Goal: Information Seeking & Learning: Learn about a topic

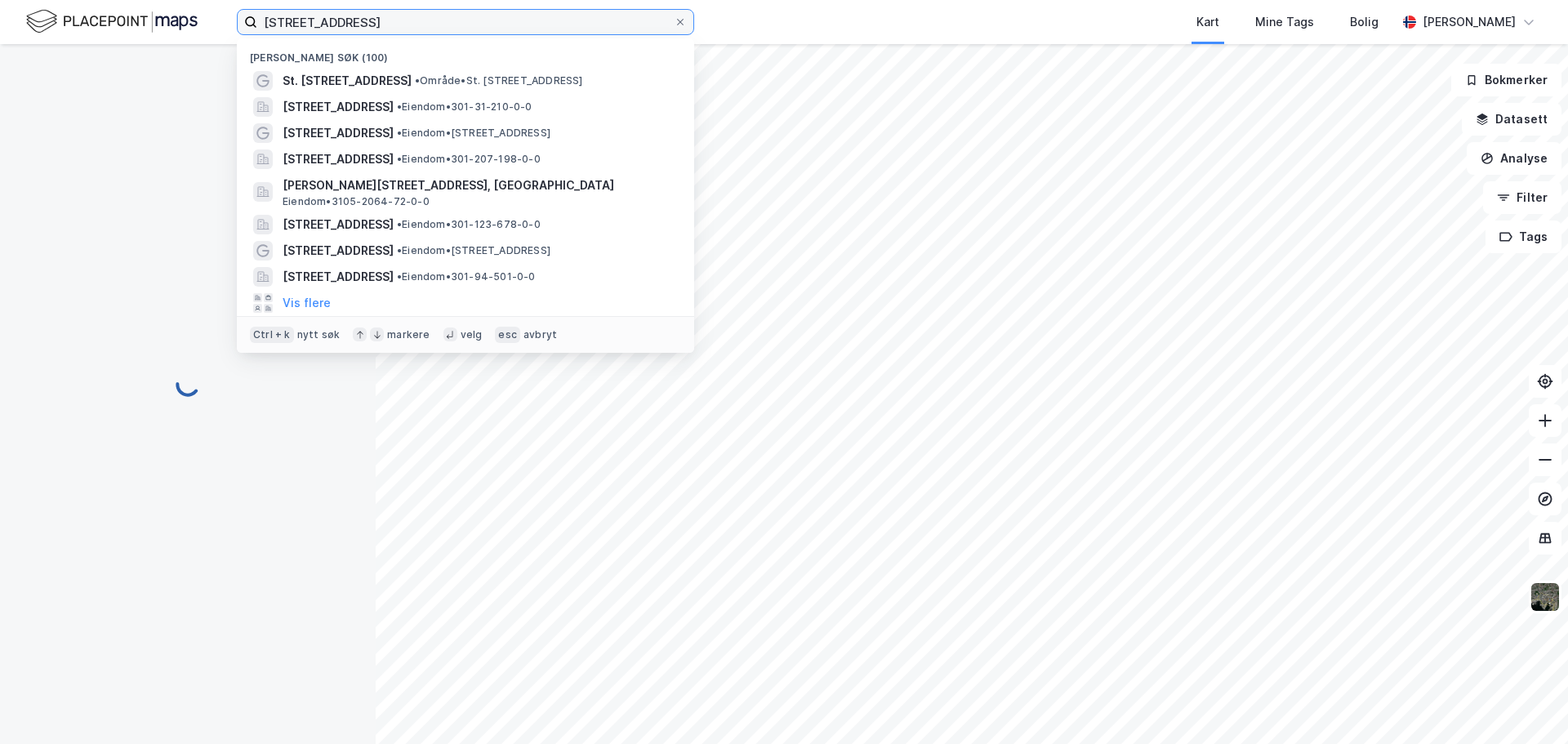
click at [671, 23] on input "[STREET_ADDRESS]" at bounding box center [466, 22] width 417 height 24
click at [682, 23] on icon at bounding box center [680, 21] width 10 height 10
click at [674, 23] on input "[STREET_ADDRESS]" at bounding box center [466, 22] width 417 height 24
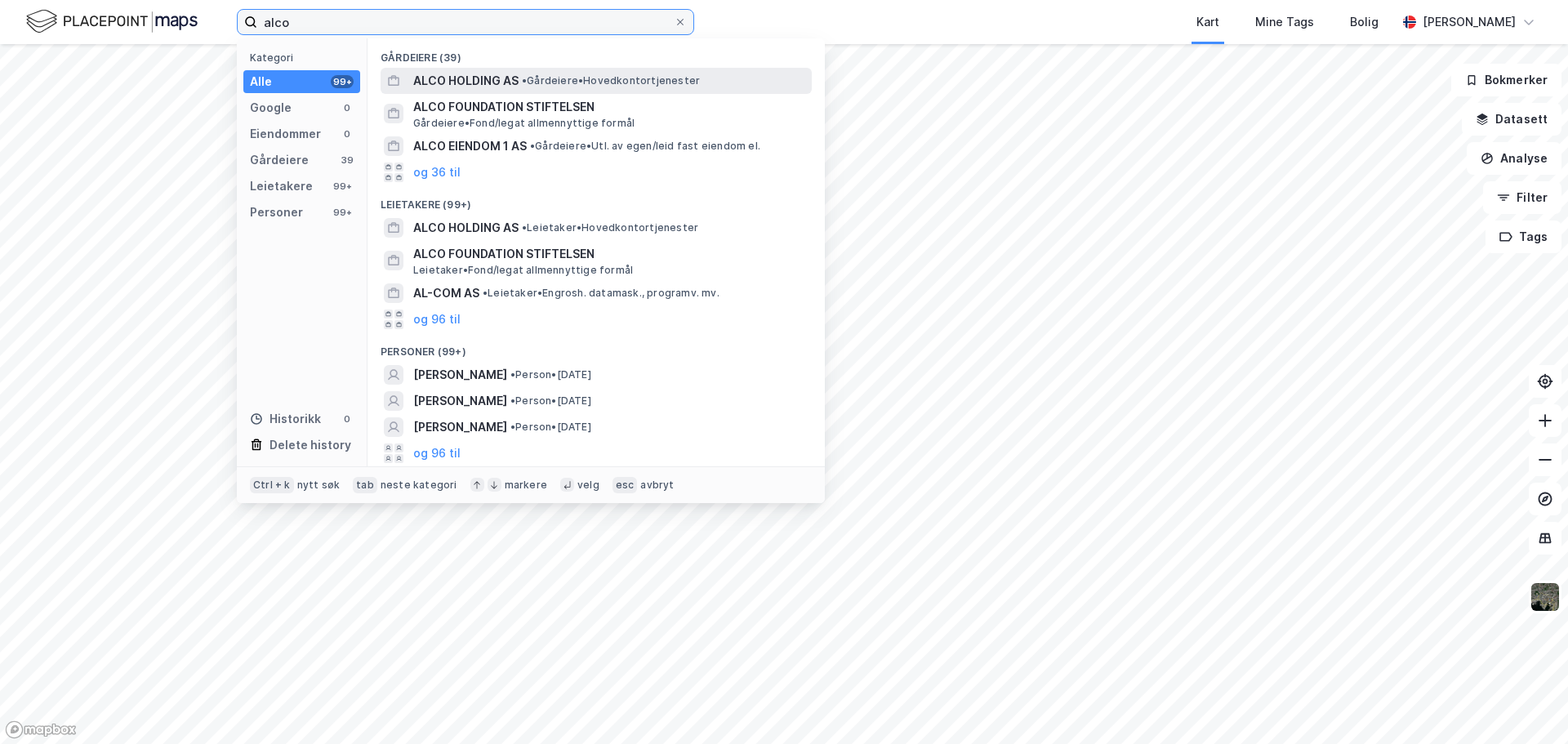
type input "alco"
click at [676, 84] on span "• Gårdeiere • Hovedkontortjenester" at bounding box center [610, 81] width 178 height 13
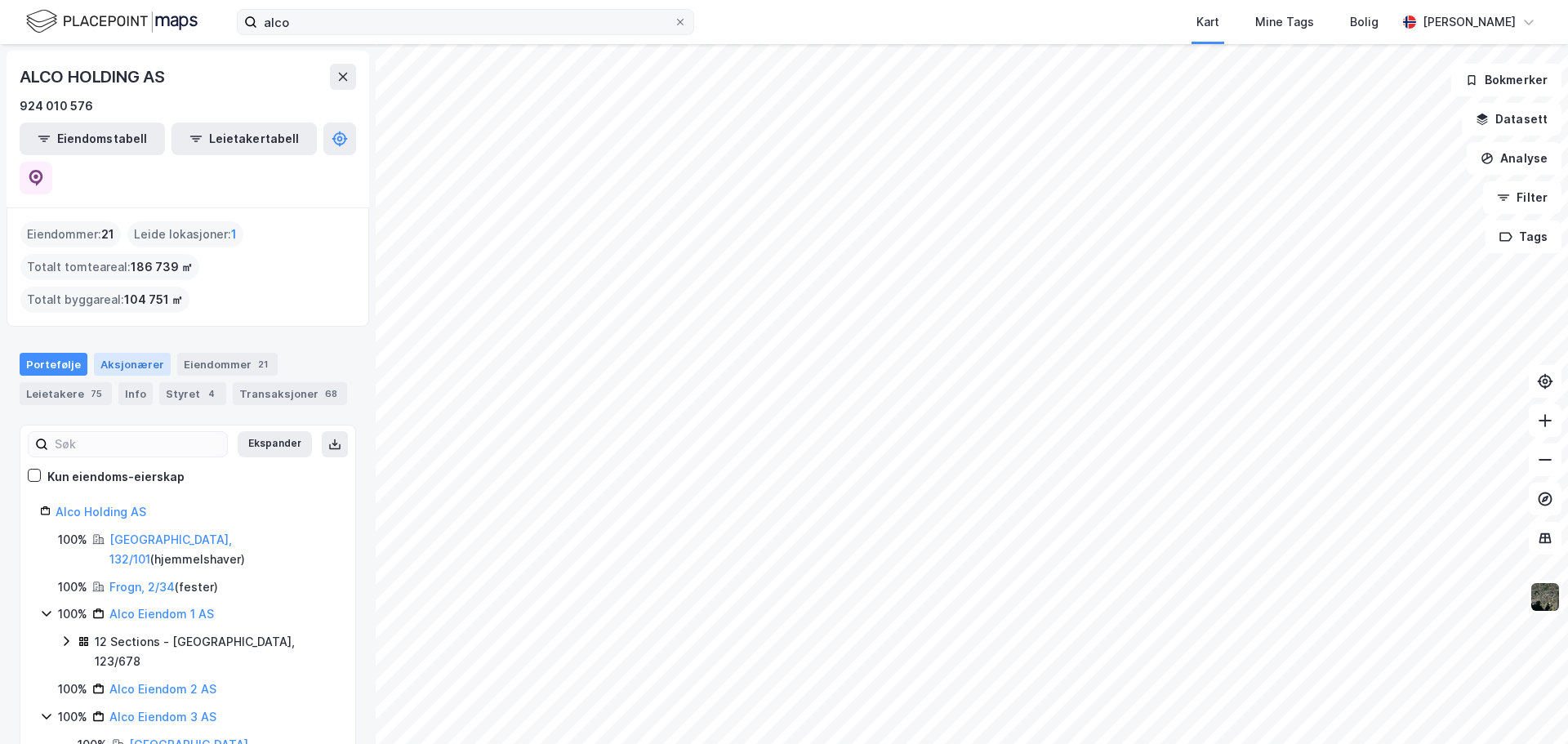
click at [130, 352] on div "Aksjonærer" at bounding box center [132, 364] width 77 height 23
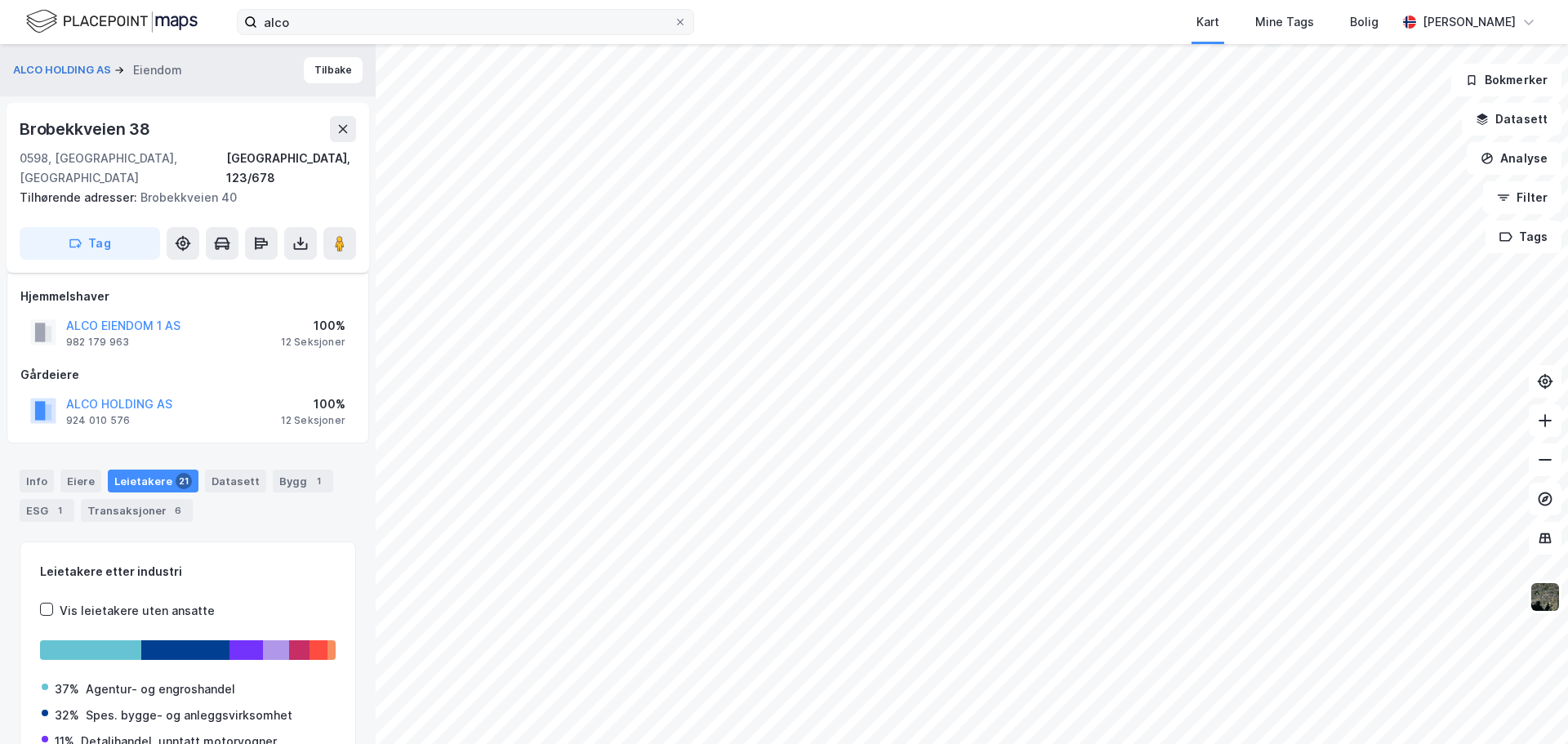
scroll to position [93, 0]
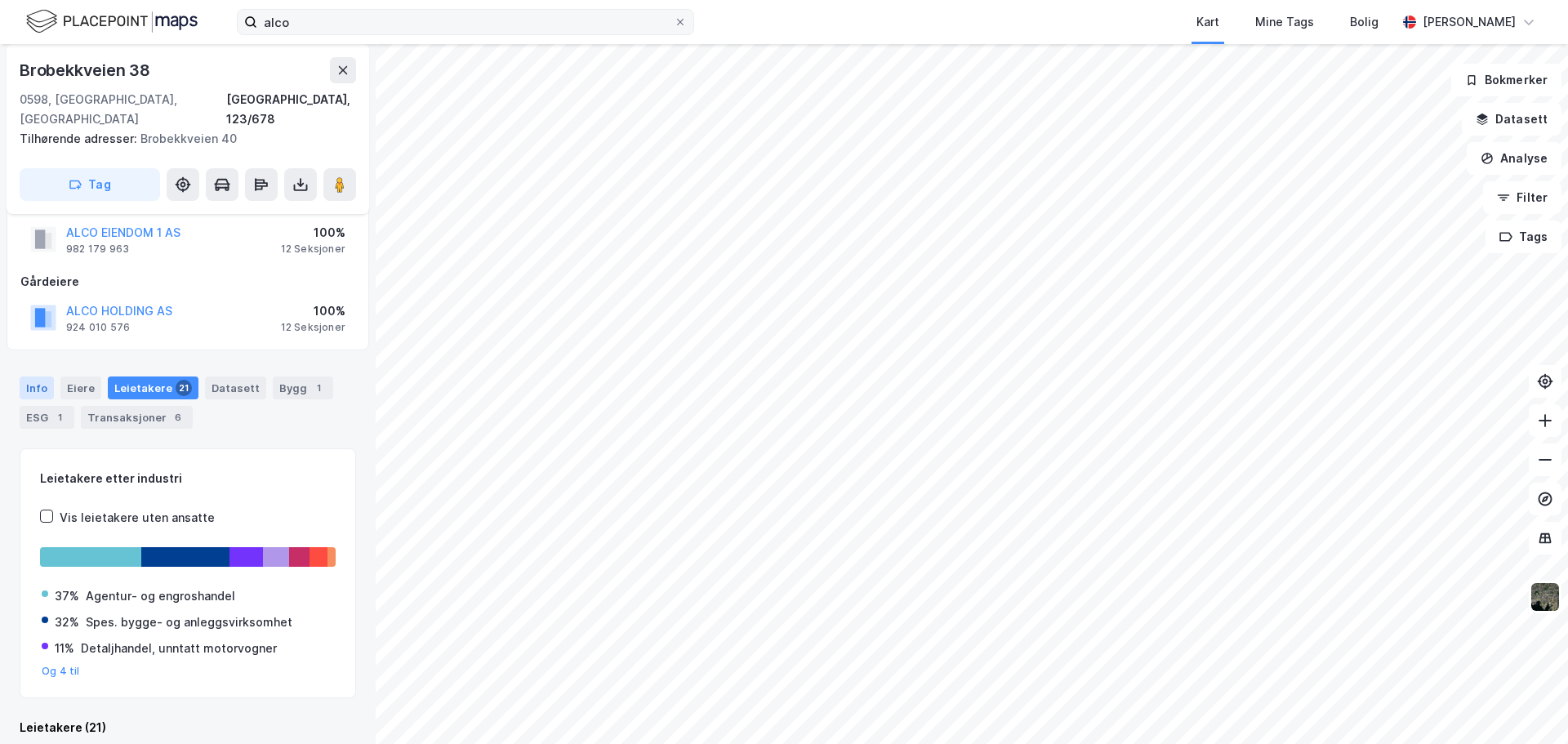
click at [44, 377] on div "Info" at bounding box center [36, 388] width 34 height 23
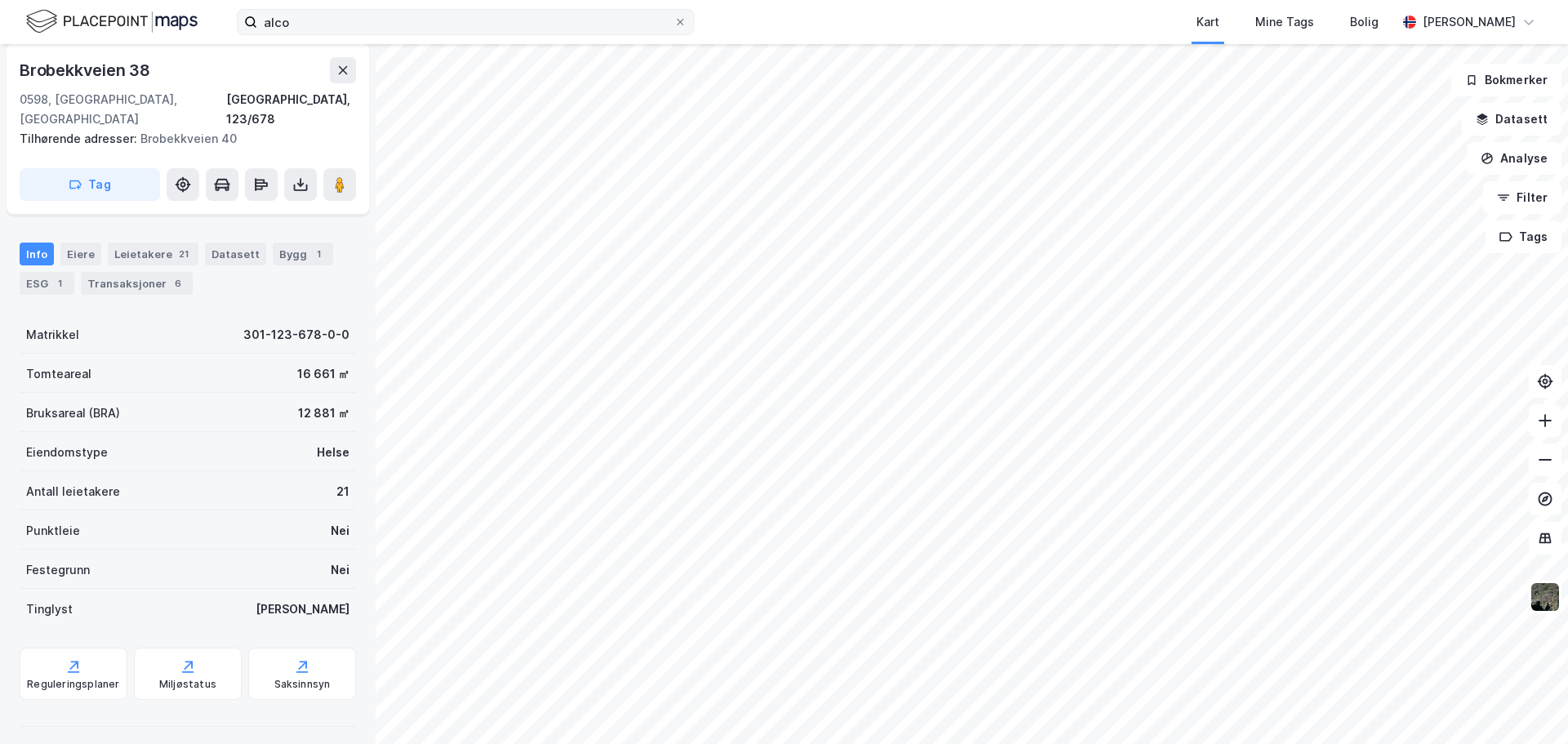
scroll to position [283, 0]
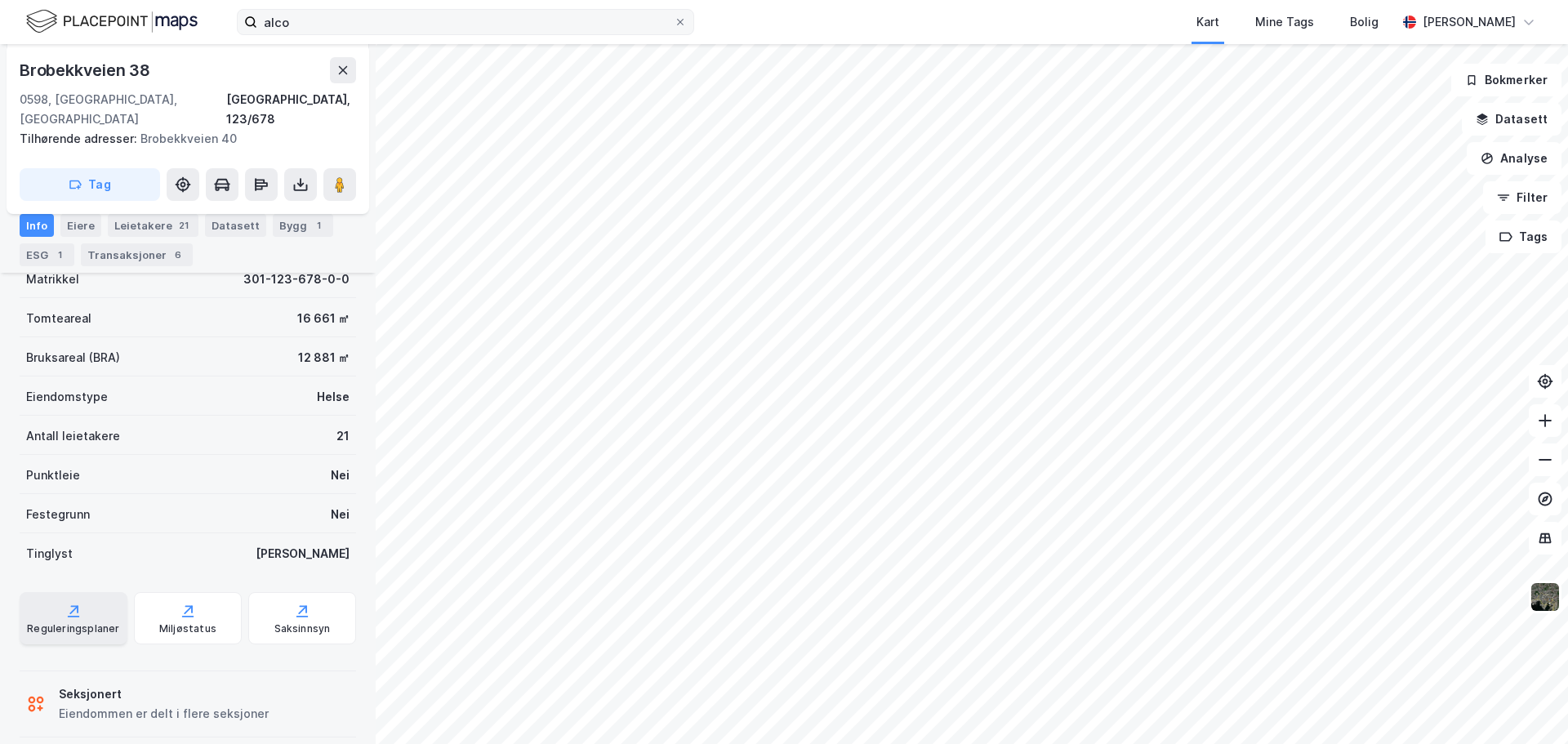
click at [104, 622] on div "Reguleringsplaner" at bounding box center [73, 629] width 92 height 13
click at [293, 622] on div "Saksinnsyn" at bounding box center [302, 629] width 57 height 13
